Goal: Task Accomplishment & Management: Manage account settings

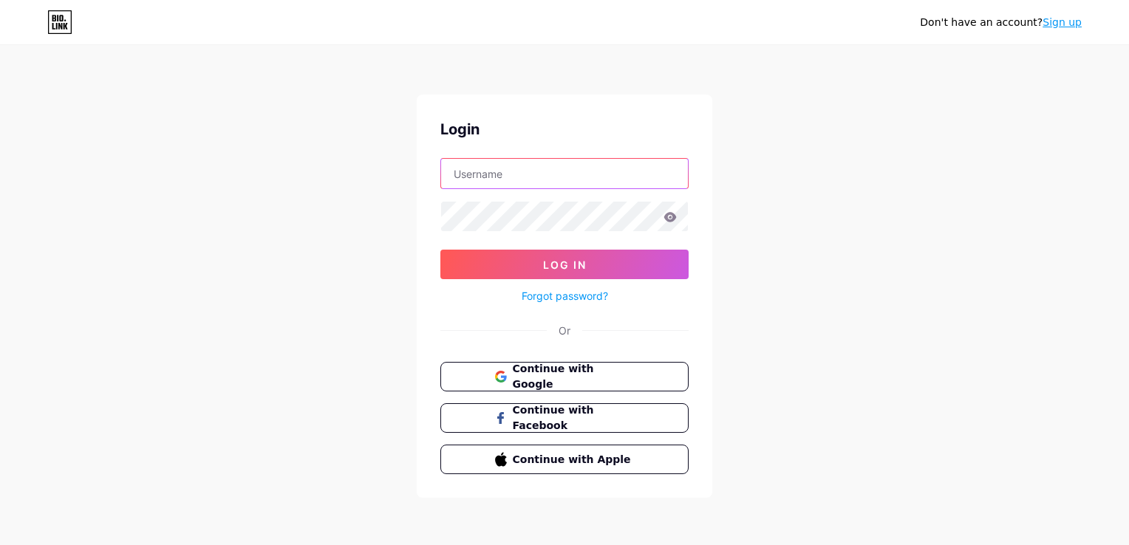
click at [558, 168] on input "text" at bounding box center [564, 174] width 247 height 30
type input "[EMAIL_ADDRESS][DOMAIN_NAME]"
click at [591, 370] on span "Continue with Google" at bounding box center [572, 377] width 123 height 32
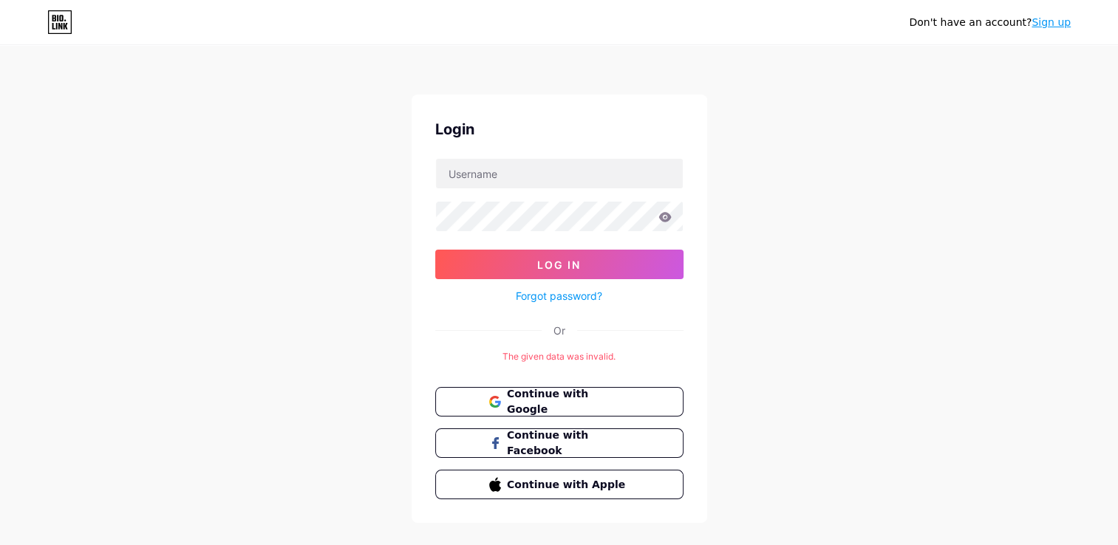
click at [743, 384] on div "Don't have an account? Sign up Login Log In Forgot password? Or The given data …" at bounding box center [559, 285] width 1118 height 570
click at [567, 400] on span "Continue with Google" at bounding box center [567, 402] width 123 height 32
click at [511, 163] on input "text" at bounding box center [559, 174] width 247 height 30
type input "[EMAIL_ADDRESS][DOMAIN_NAME]"
click at [435, 250] on button "Log In" at bounding box center [559, 265] width 248 height 30
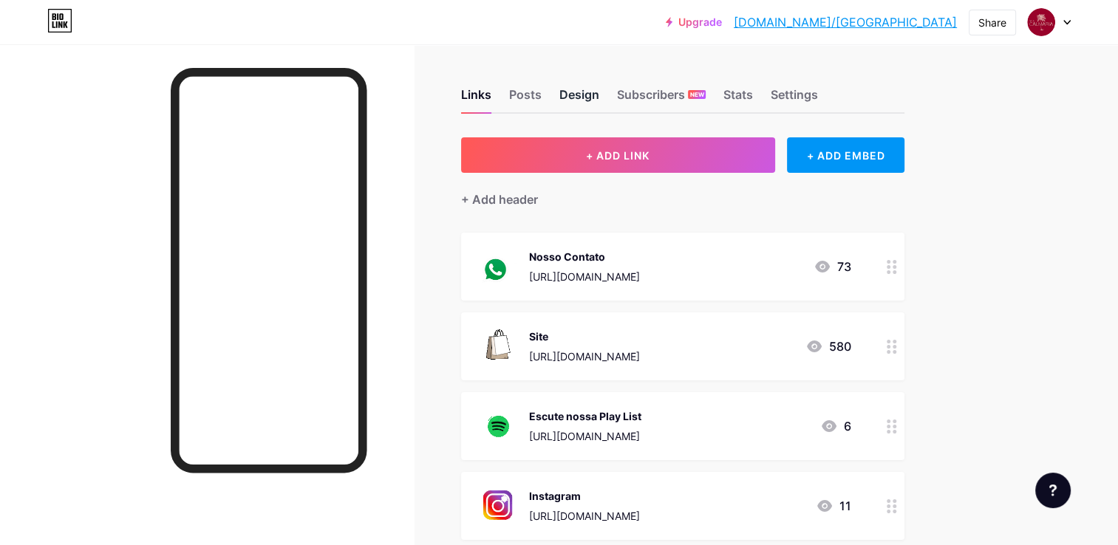
click at [581, 102] on div "Design" at bounding box center [579, 99] width 40 height 27
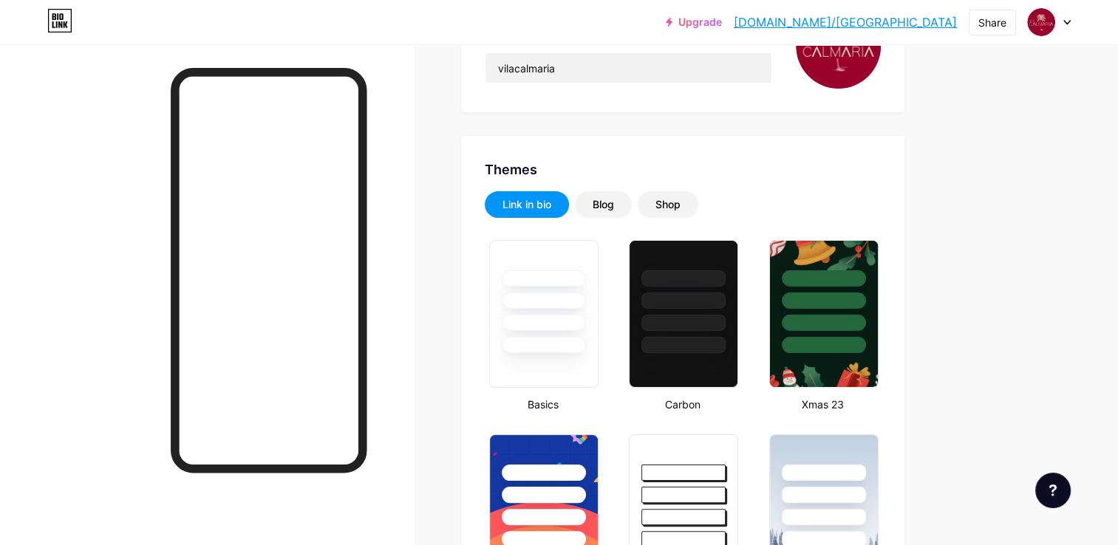
scroll to position [222, 0]
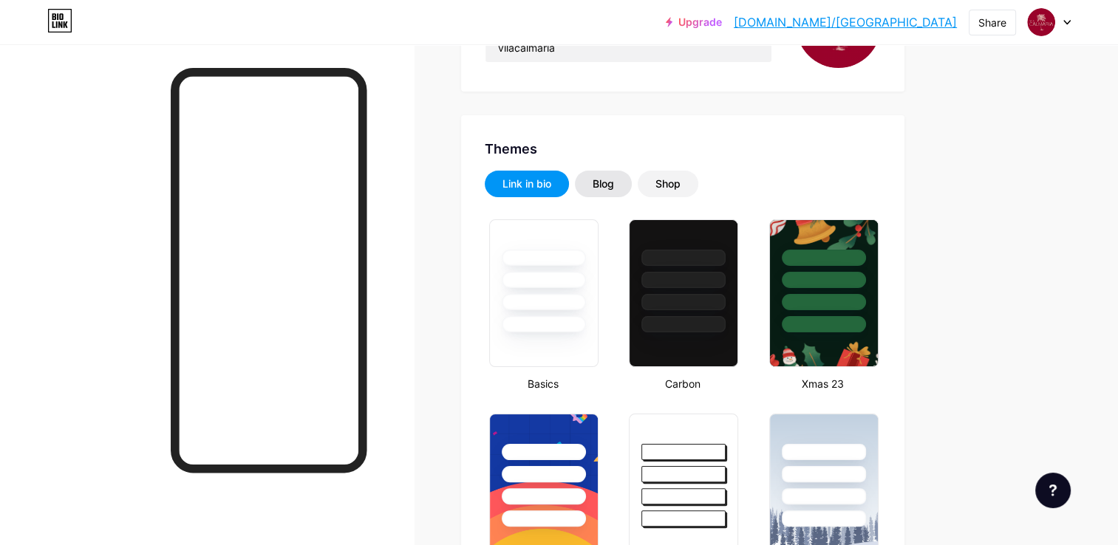
click at [601, 184] on div "Blog" at bounding box center [602, 184] width 21 height 15
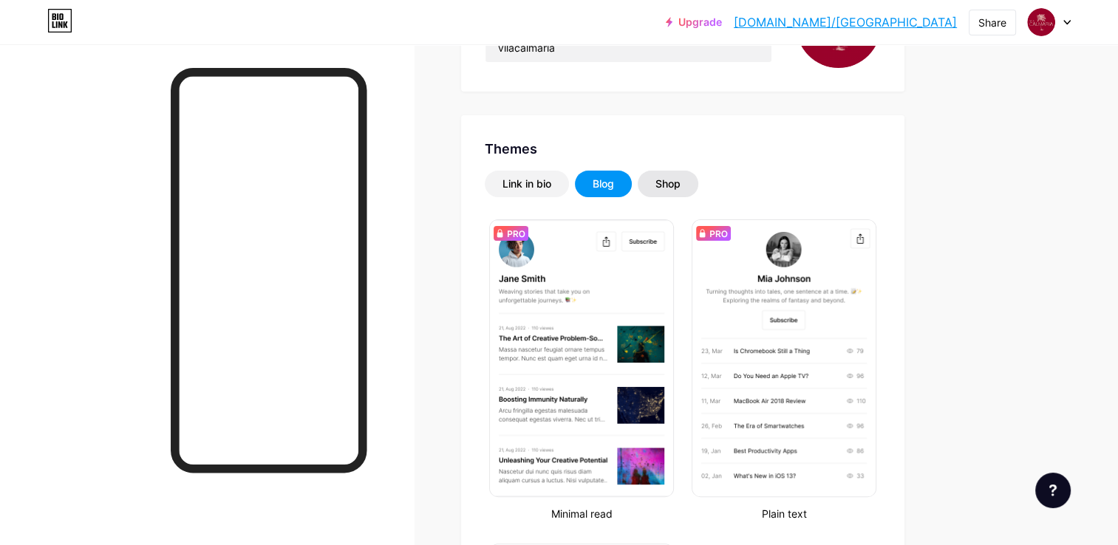
click at [674, 181] on div "Shop" at bounding box center [667, 184] width 25 height 15
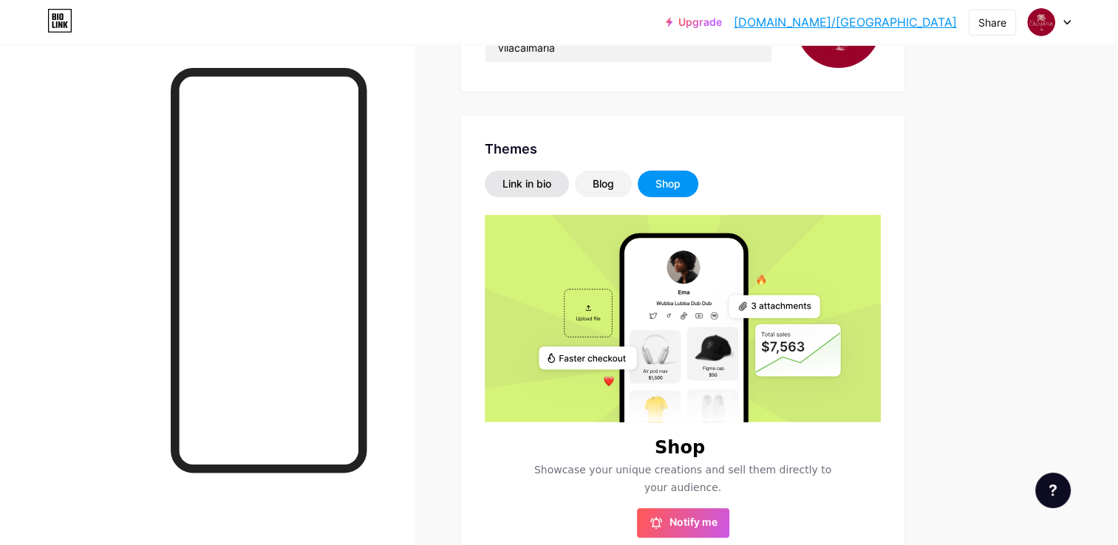
click at [521, 188] on div "Link in bio" at bounding box center [526, 184] width 49 height 15
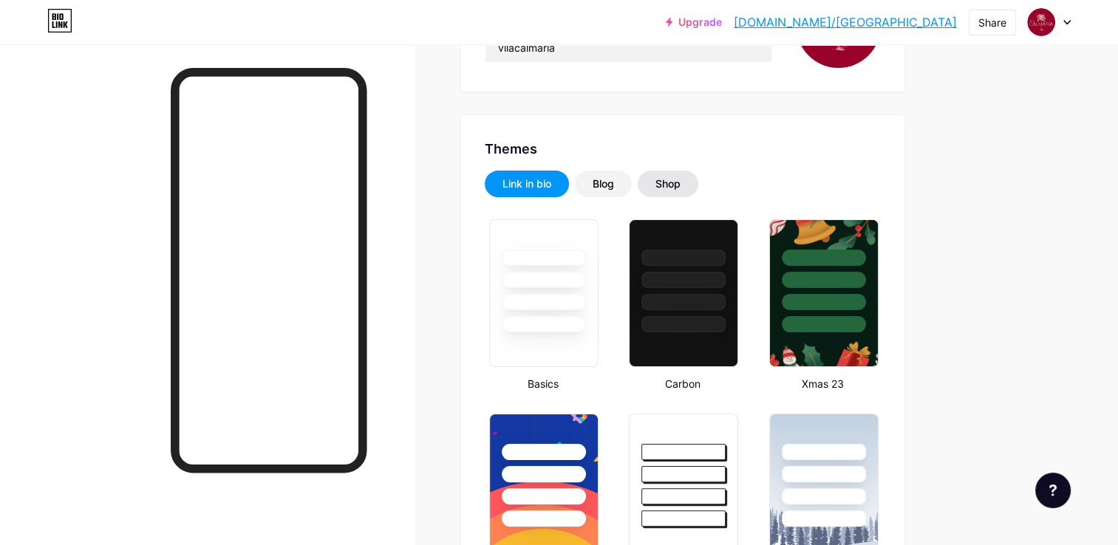
click at [669, 179] on div "Shop" at bounding box center [667, 184] width 25 height 15
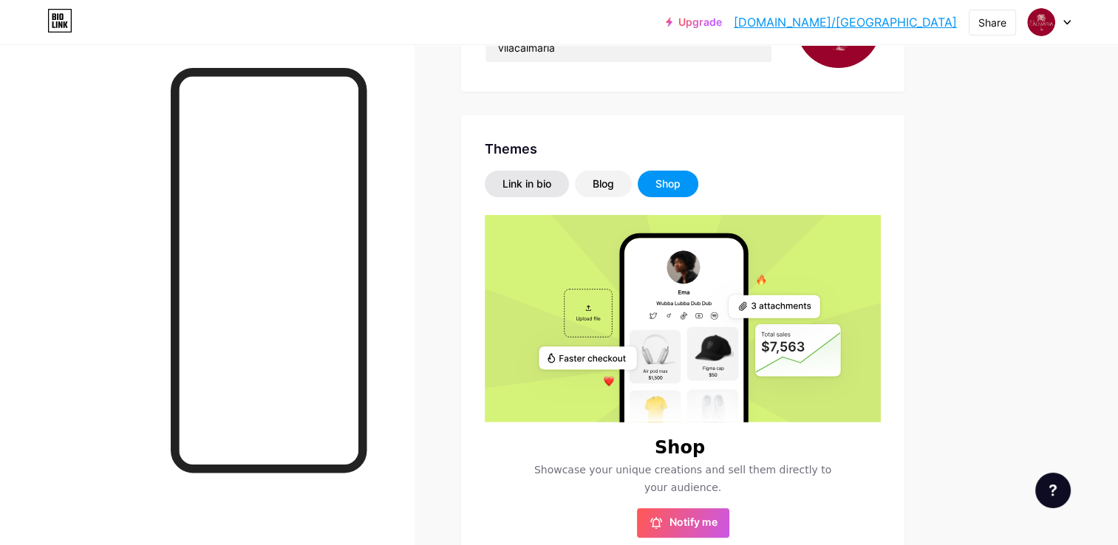
click at [507, 182] on div "Link in bio" at bounding box center [526, 184] width 49 height 15
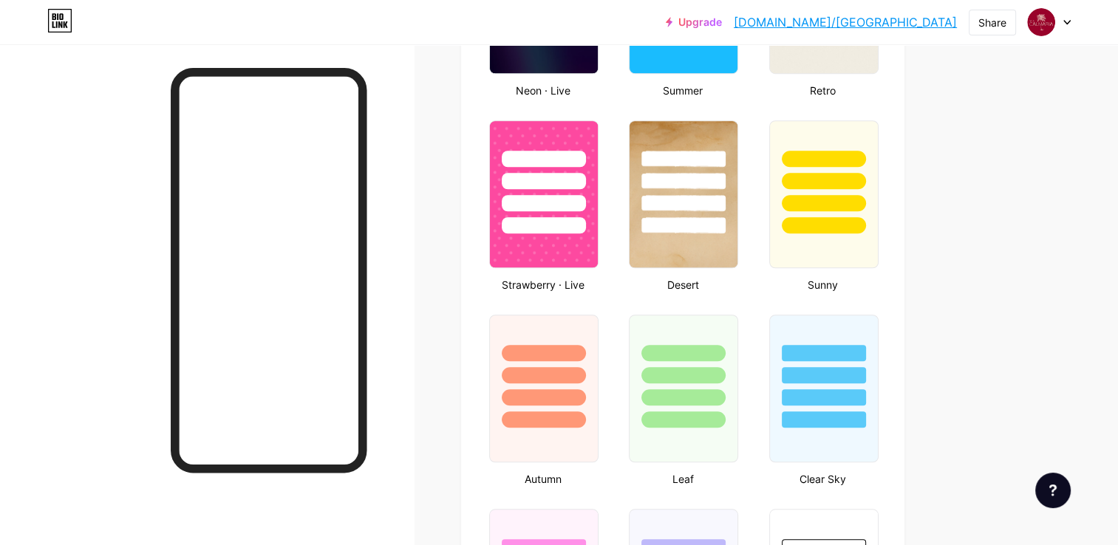
scroll to position [1108, 0]
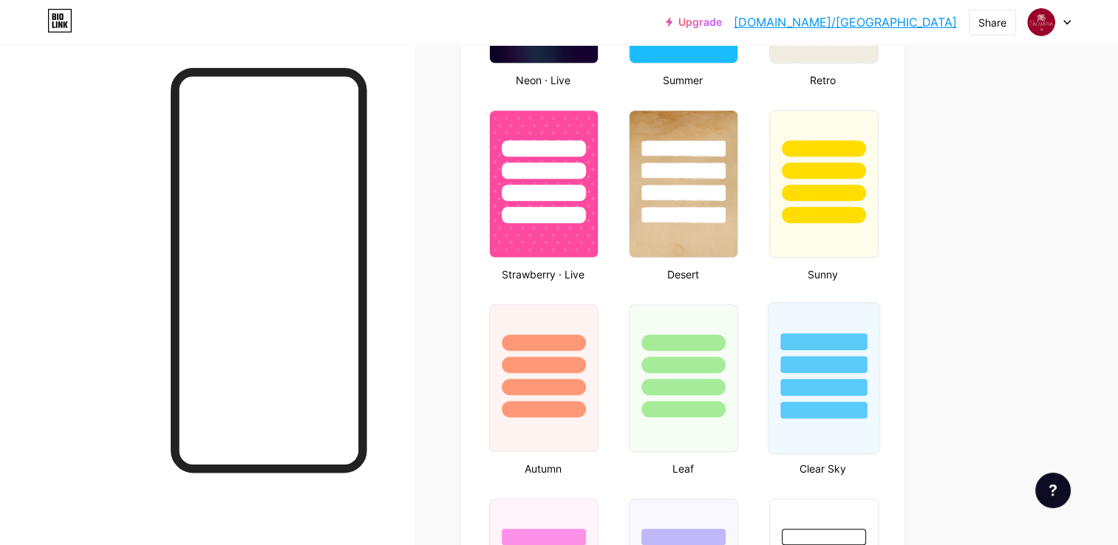
click at [812, 385] on div at bounding box center [823, 387] width 86 height 17
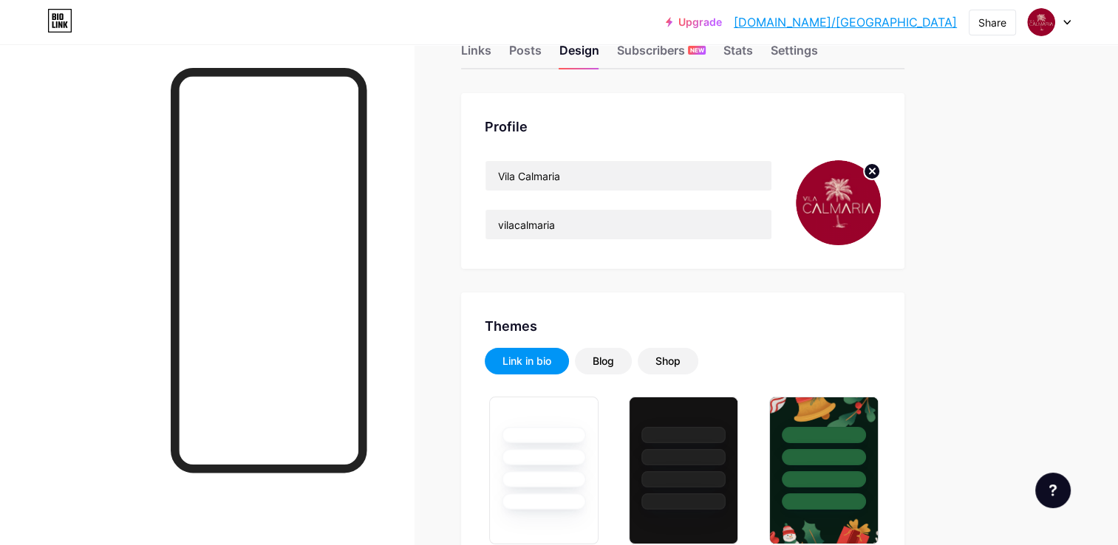
scroll to position [0, 0]
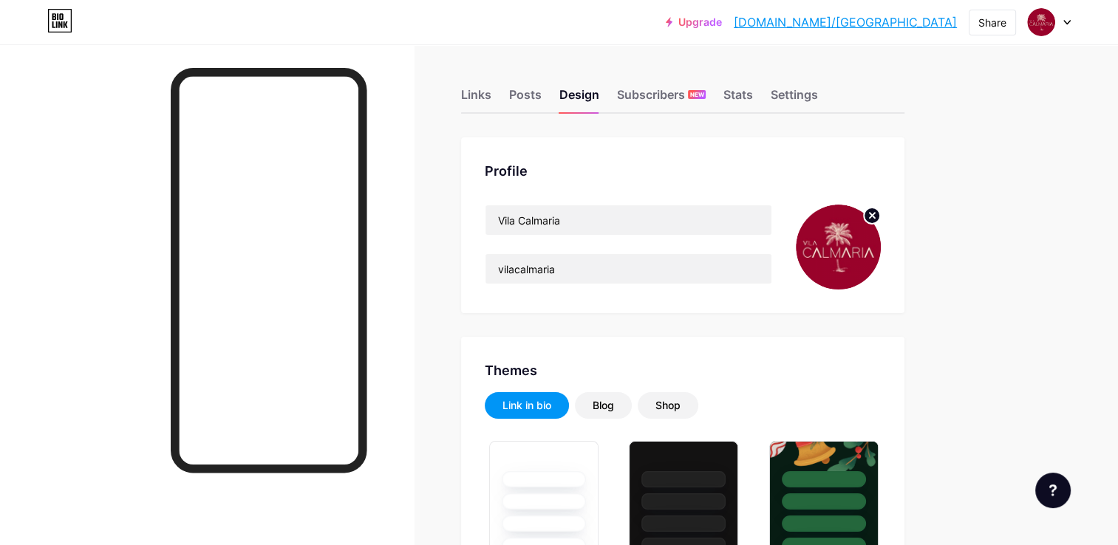
click at [872, 215] on icon at bounding box center [871, 215] width 5 height 5
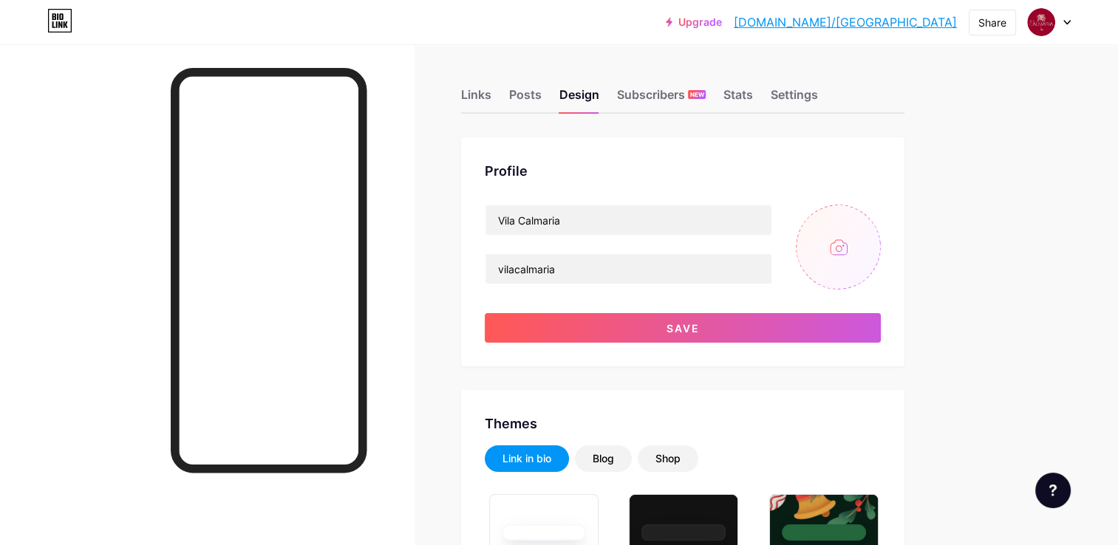
click at [825, 250] on input "file" at bounding box center [837, 247] width 85 height 85
click at [835, 232] on input "file" at bounding box center [837, 247] width 85 height 85
type input "C:\fakepath\Logotipo_CALMARIA_atualizada.pdf.png"
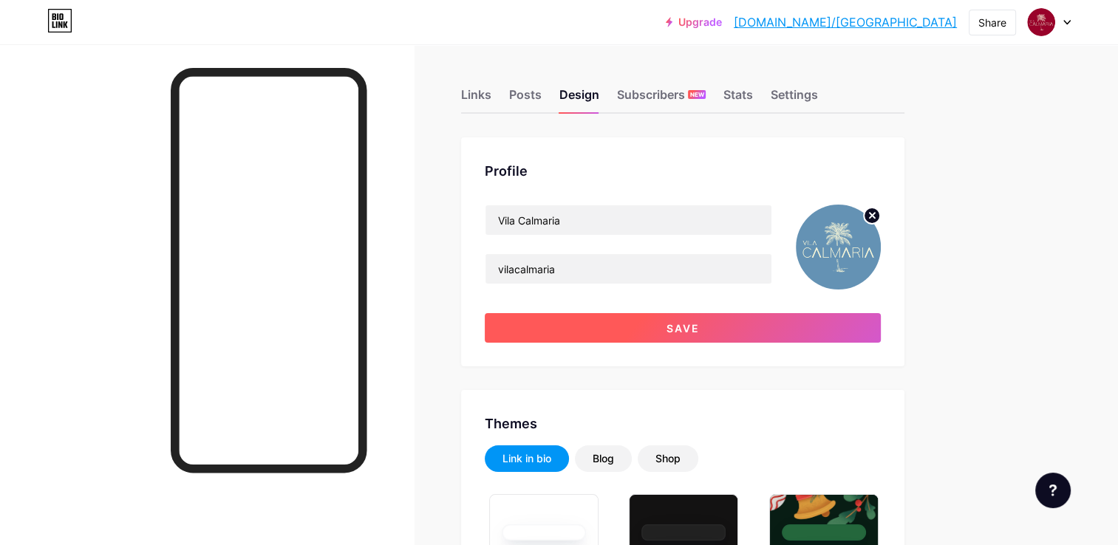
click at [706, 326] on button "Save" at bounding box center [683, 328] width 396 height 30
